Goal: Find specific page/section: Find specific page/section

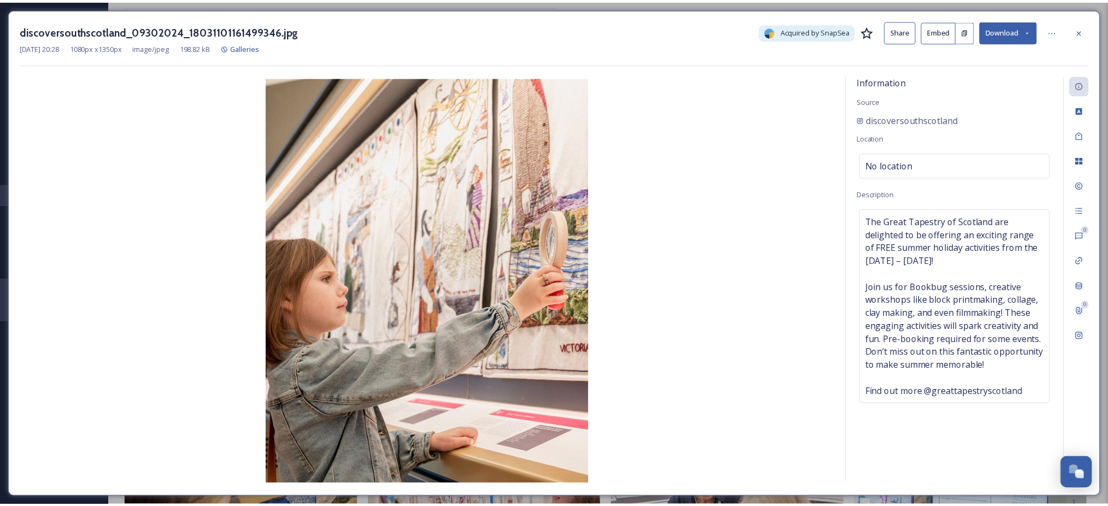
scroll to position [903, 0]
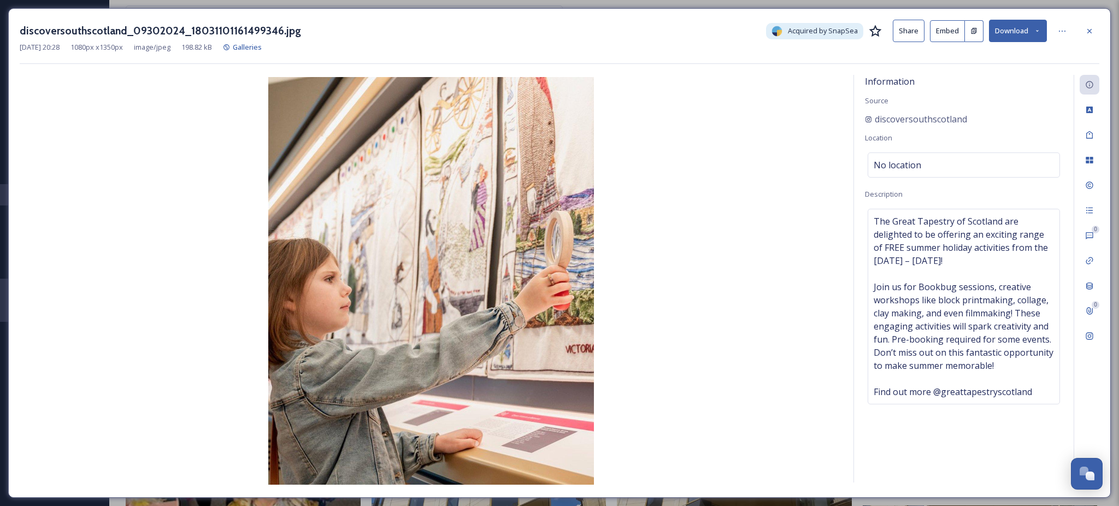
click at [1079, 36] on div "discoversouthscotland_09302024_18031101161499346.jpg Acquired by SnapSea Share …" at bounding box center [560, 31] width 1080 height 22
click at [1083, 36] on div at bounding box center [1090, 31] width 20 height 20
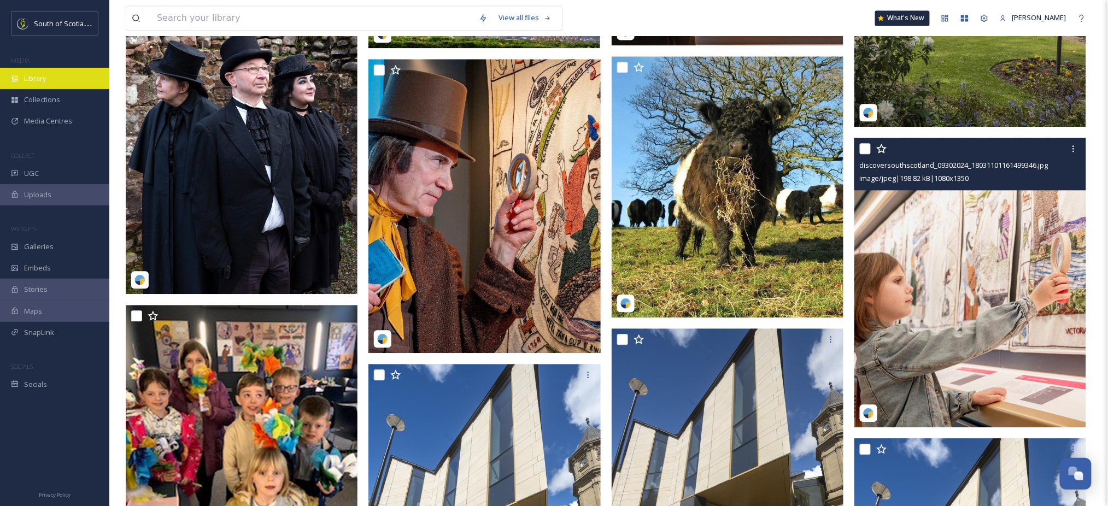
click at [45, 83] on span "Library" at bounding box center [35, 78] width 22 height 10
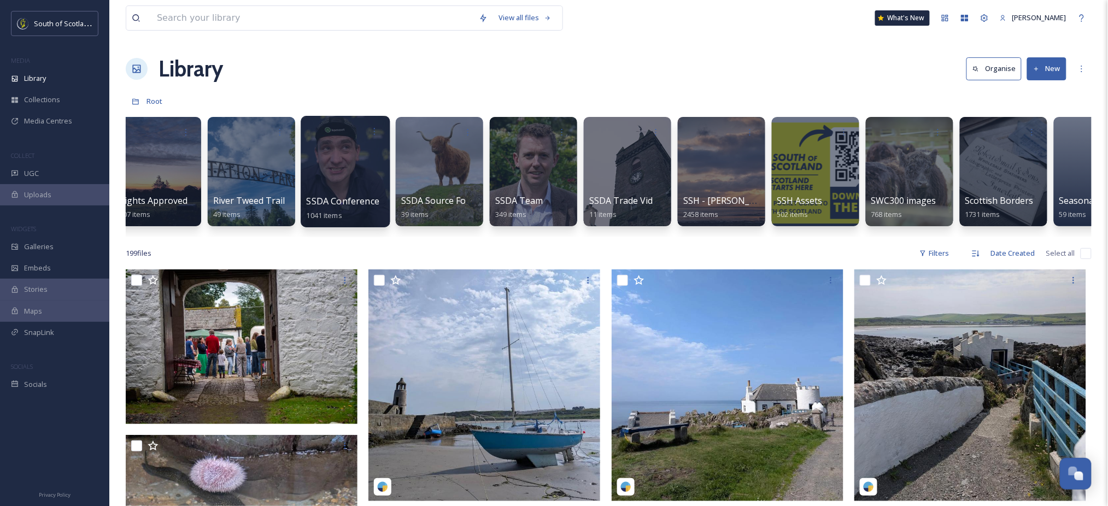
scroll to position [0, 2464]
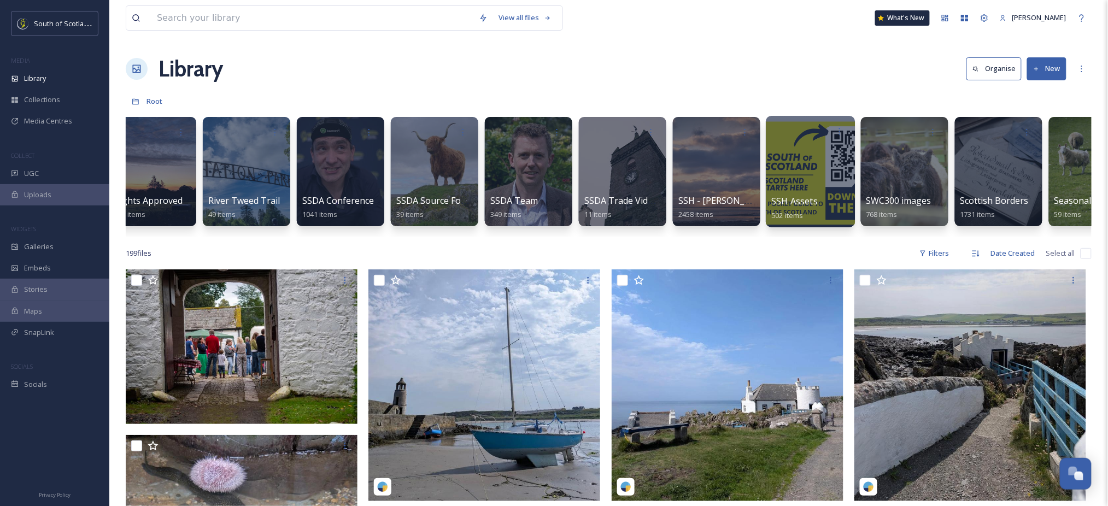
click at [802, 179] on div at bounding box center [810, 171] width 89 height 111
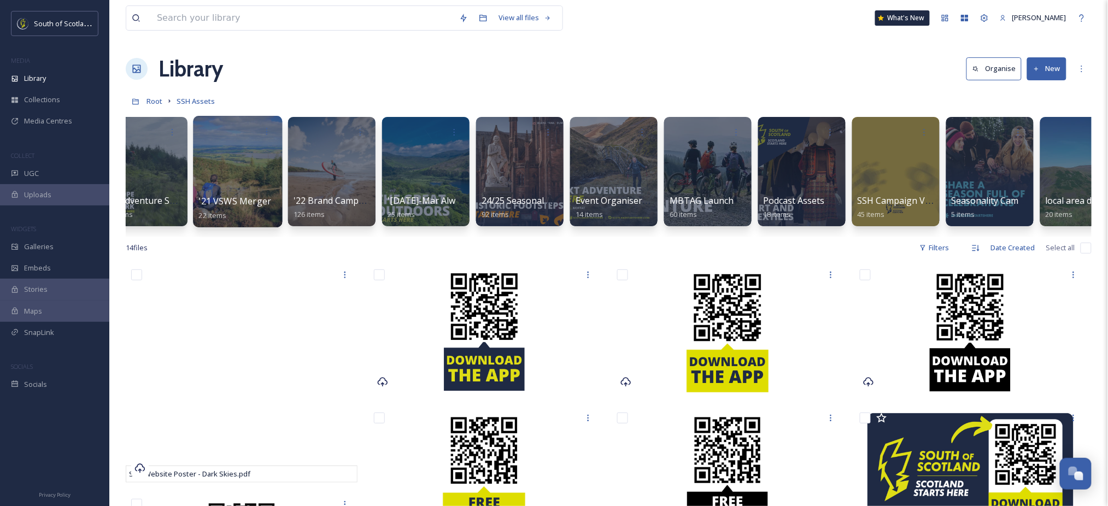
scroll to position [0, 219]
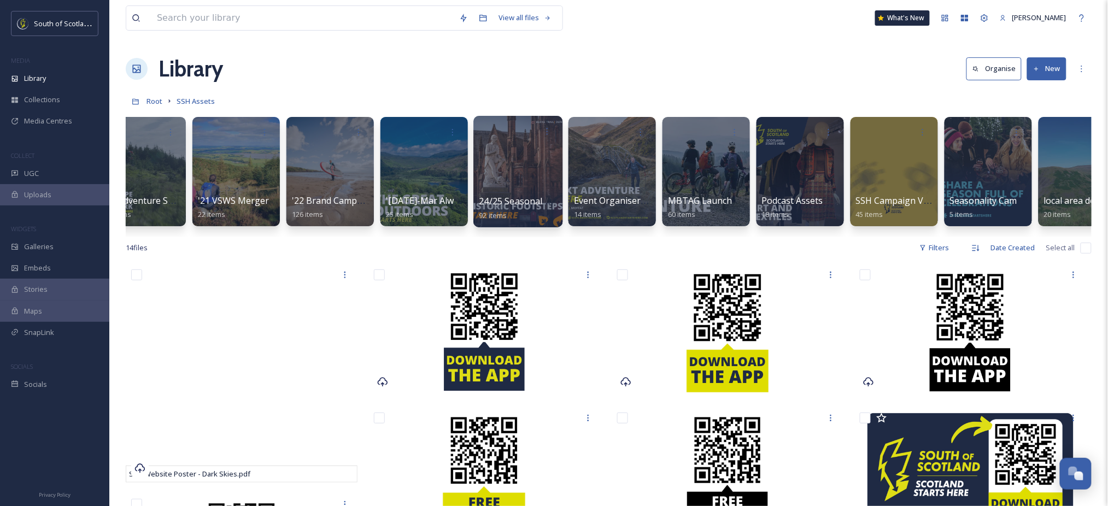
click at [500, 170] on div at bounding box center [517, 171] width 89 height 111
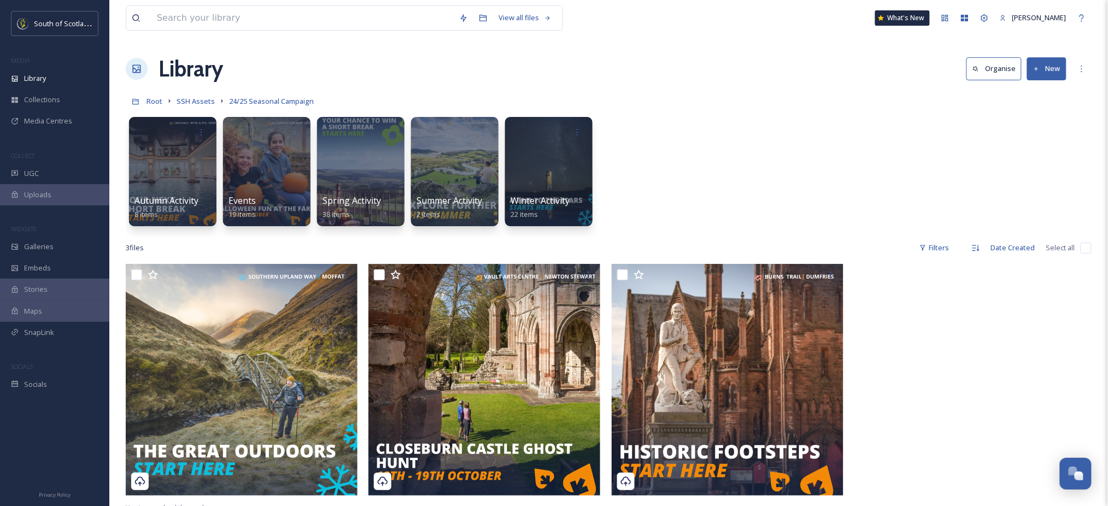
click at [825, 175] on div "Autumn Activity 8 items Events 19 items Spring Activity 38 items Summer Activit…" at bounding box center [609, 174] width 966 height 126
click at [175, 163] on div at bounding box center [172, 171] width 89 height 111
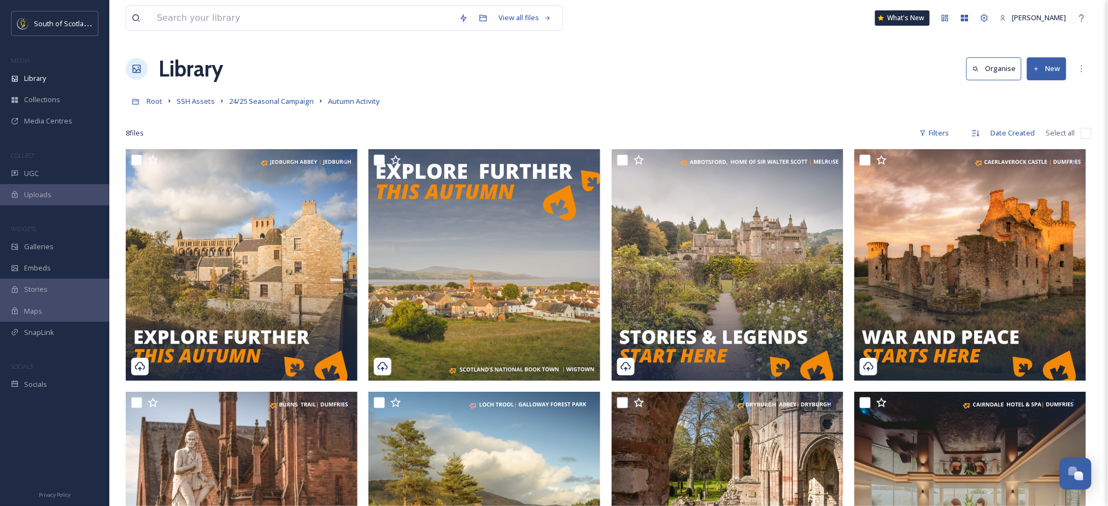
click at [653, 87] on div "View all files What's New [PERSON_NAME] Library Organise New Root SSH Assets 24…" at bounding box center [608, 327] width 998 height 655
click at [261, 100] on span "24/25 Seasonal Campaign" at bounding box center [271, 101] width 85 height 10
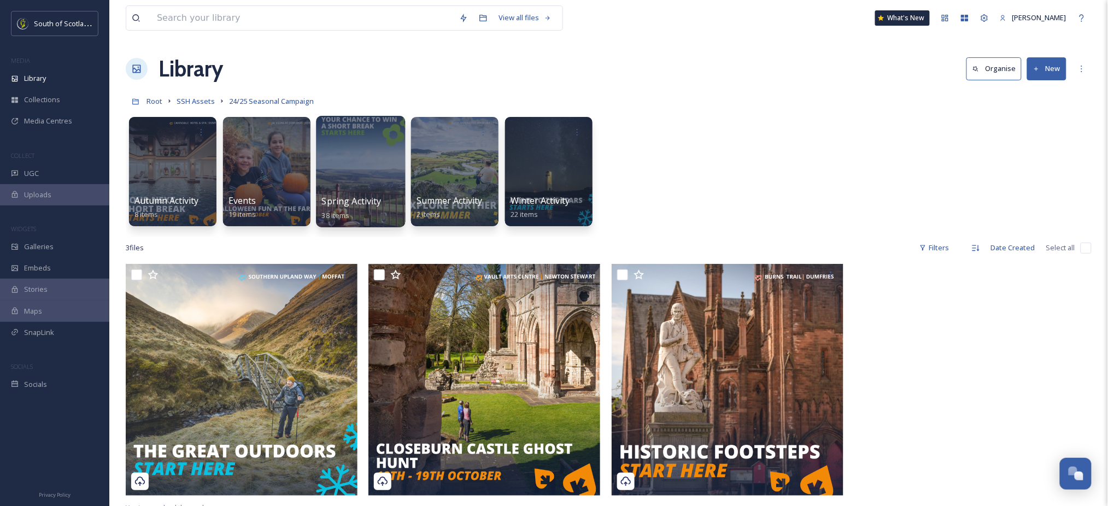
click at [355, 181] on div at bounding box center [360, 171] width 89 height 111
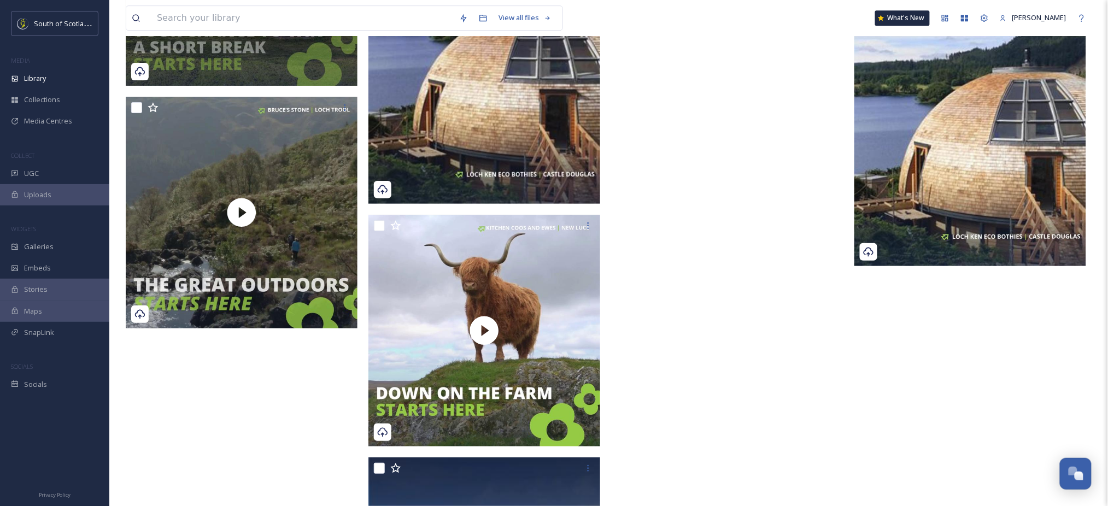
scroll to position [2779, 0]
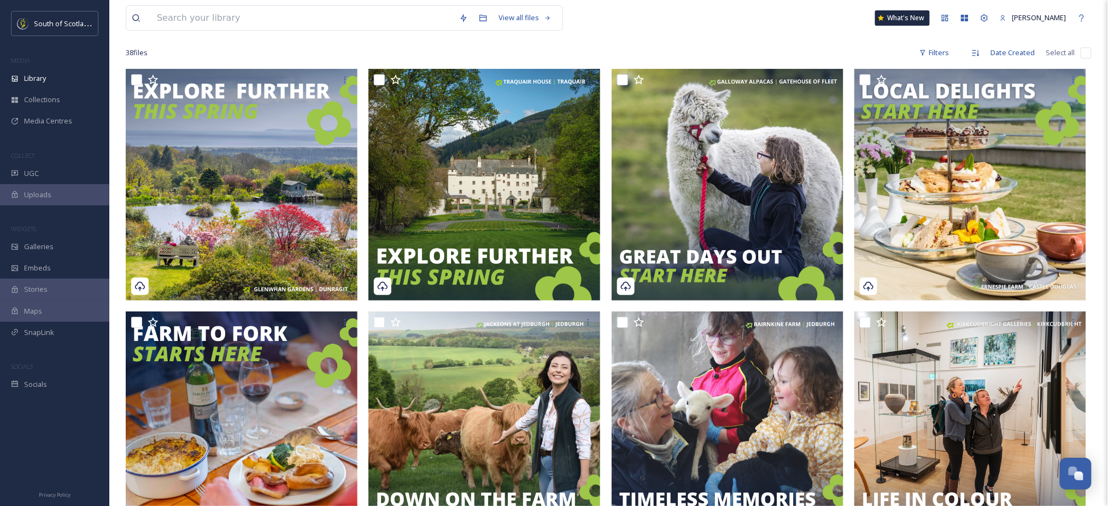
scroll to position [0, 0]
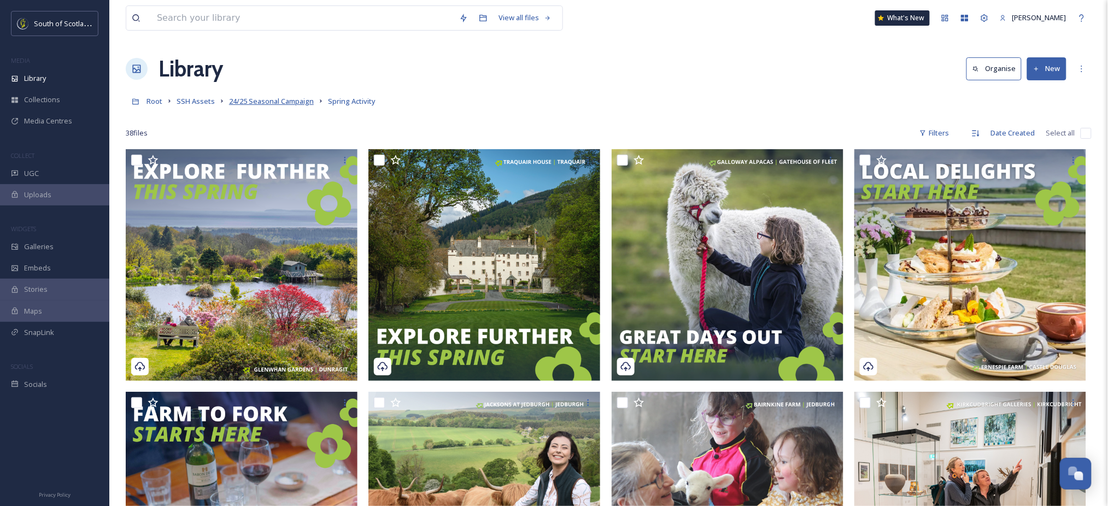
click at [302, 97] on span "24/25 Seasonal Campaign" at bounding box center [271, 101] width 85 height 10
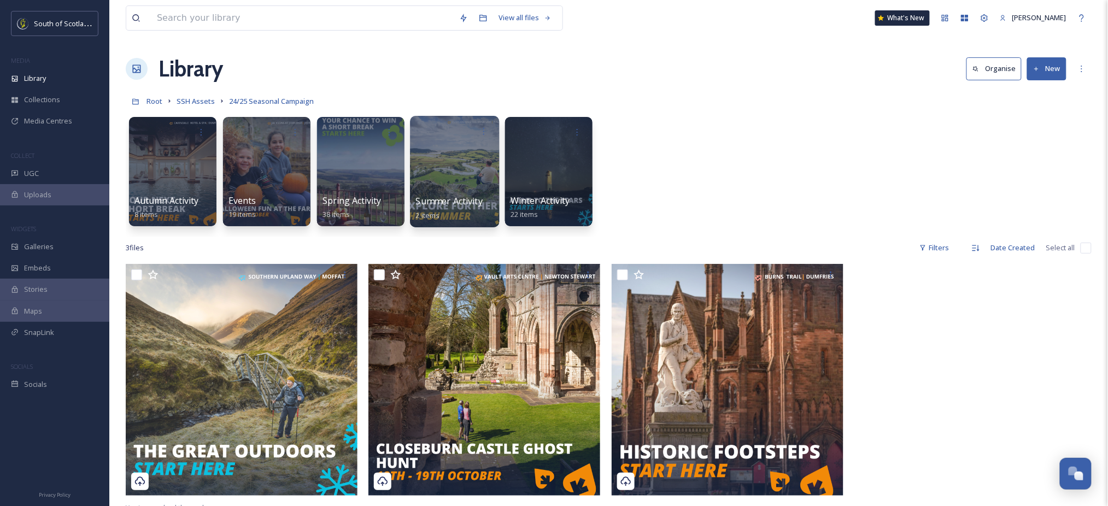
click at [451, 193] on div at bounding box center [454, 171] width 89 height 111
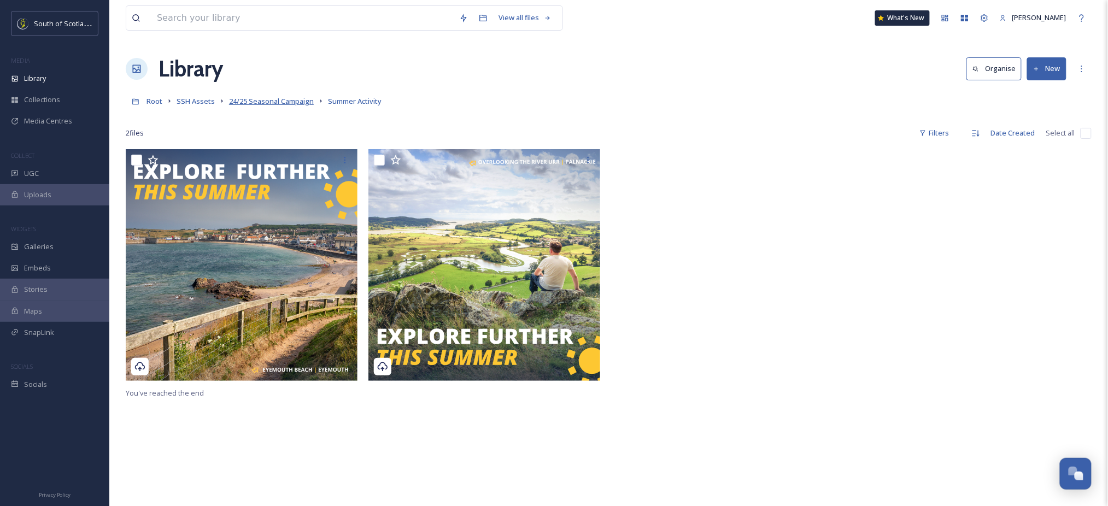
click at [263, 100] on span "24/25 Seasonal Campaign" at bounding box center [271, 101] width 85 height 10
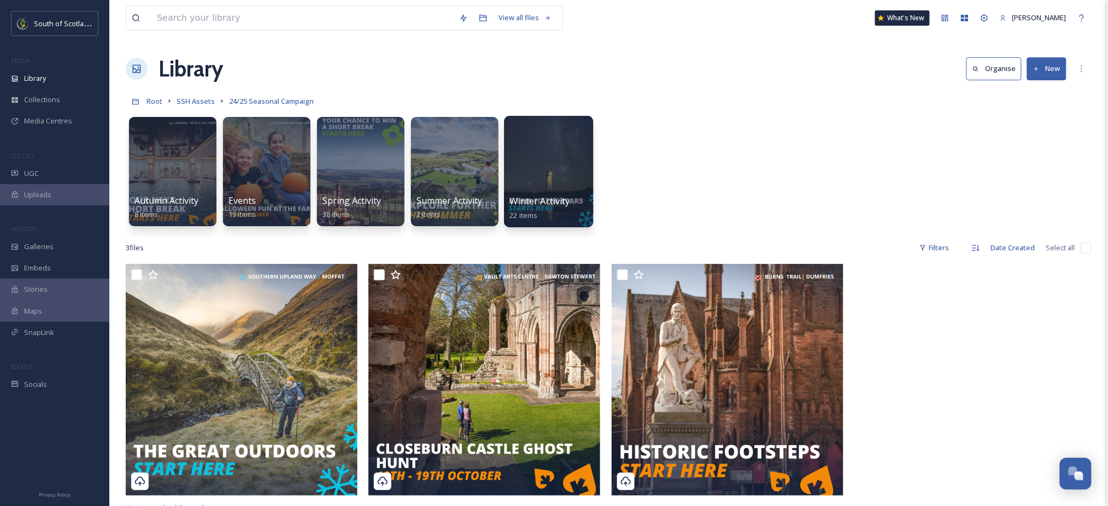
click at [558, 174] on div at bounding box center [548, 171] width 89 height 111
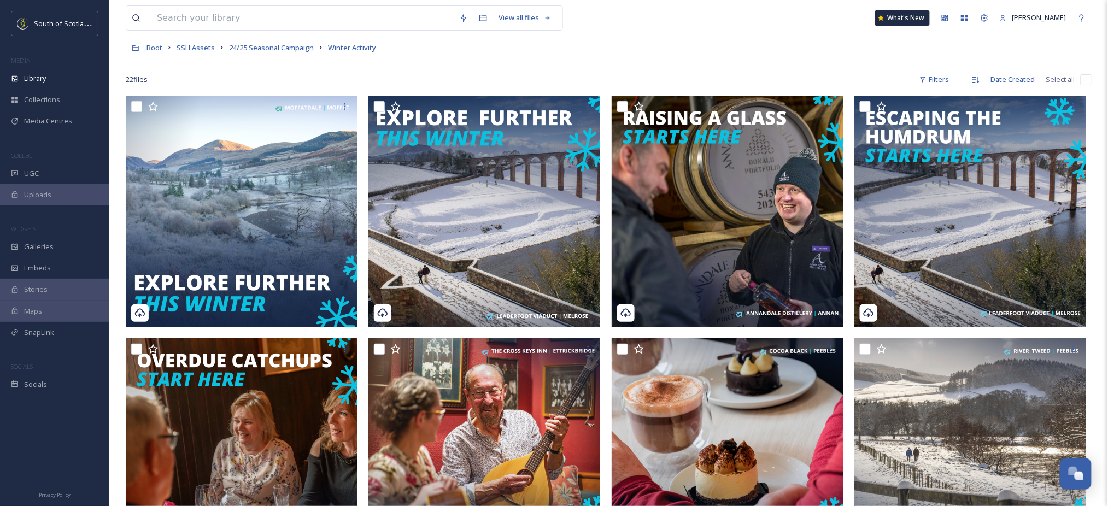
scroll to position [54, 0]
